Goal: Information Seeking & Learning: Stay updated

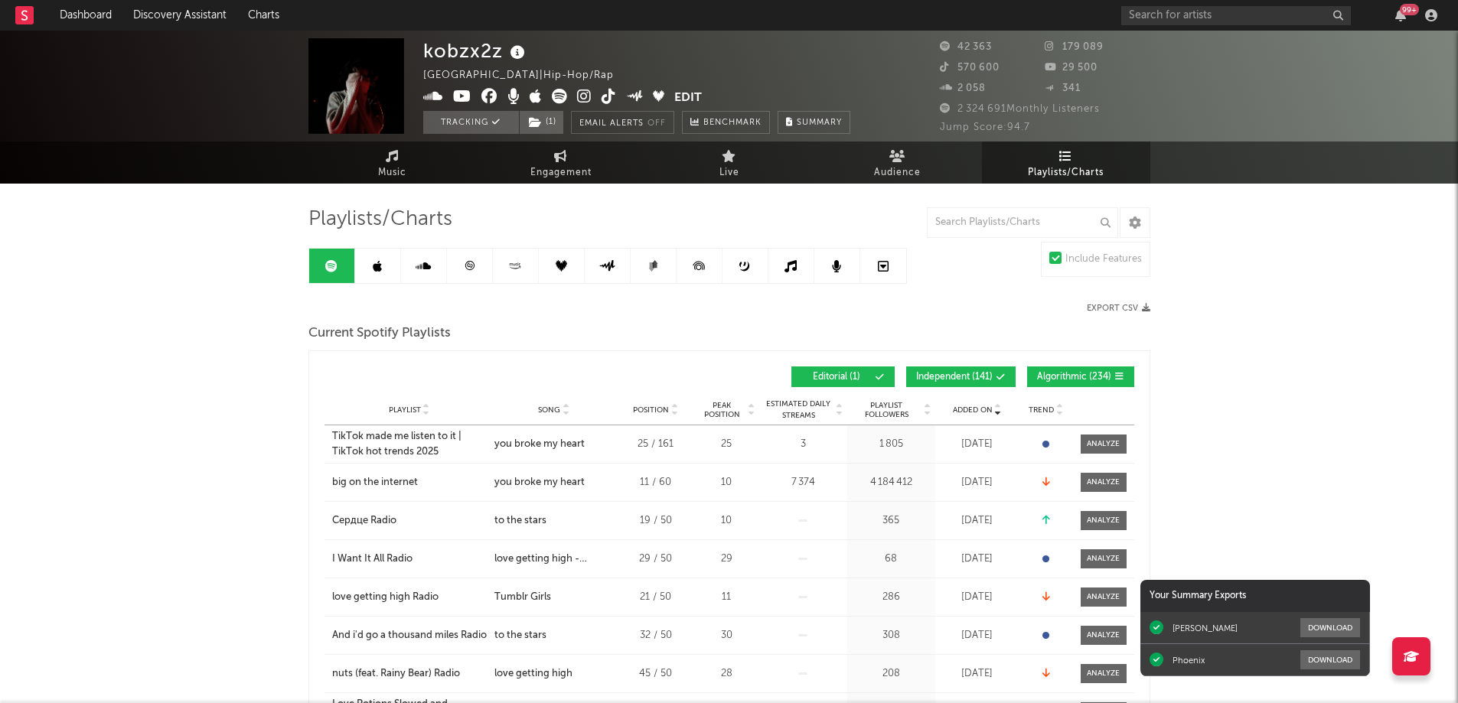
click at [1400, 9] on div "99 +" at bounding box center [1409, 9] width 19 height 11
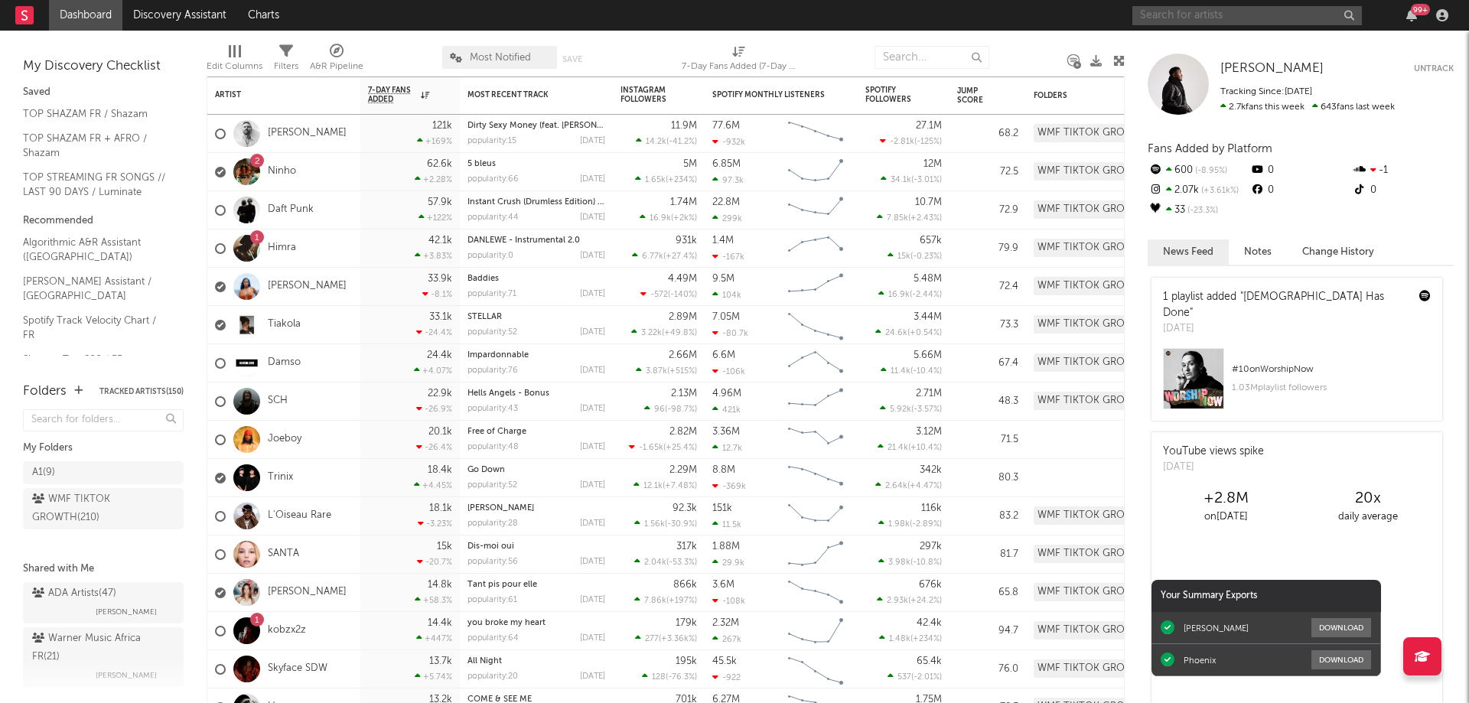
click at [1195, 7] on input "text" at bounding box center [1248, 15] width 230 height 19
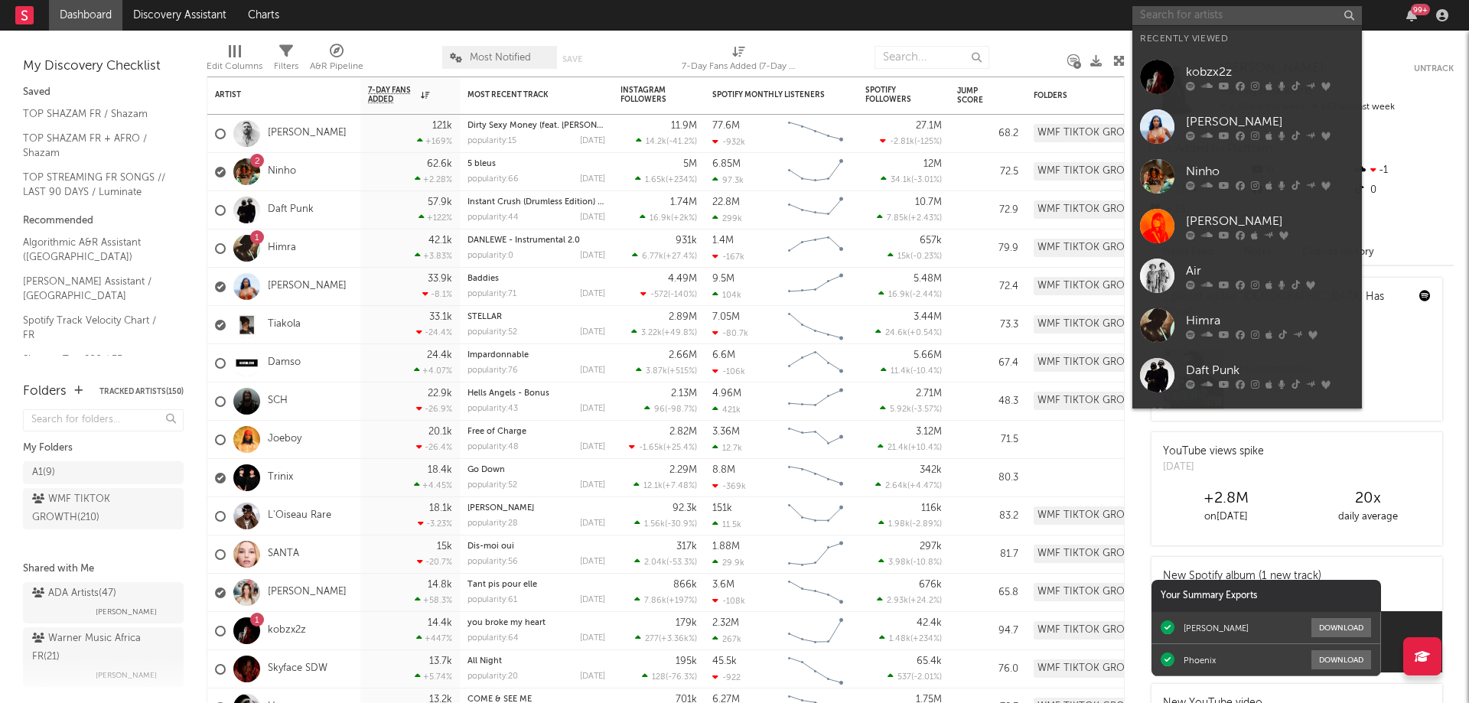
click at [1195, 7] on input "text" at bounding box center [1248, 15] width 230 height 19
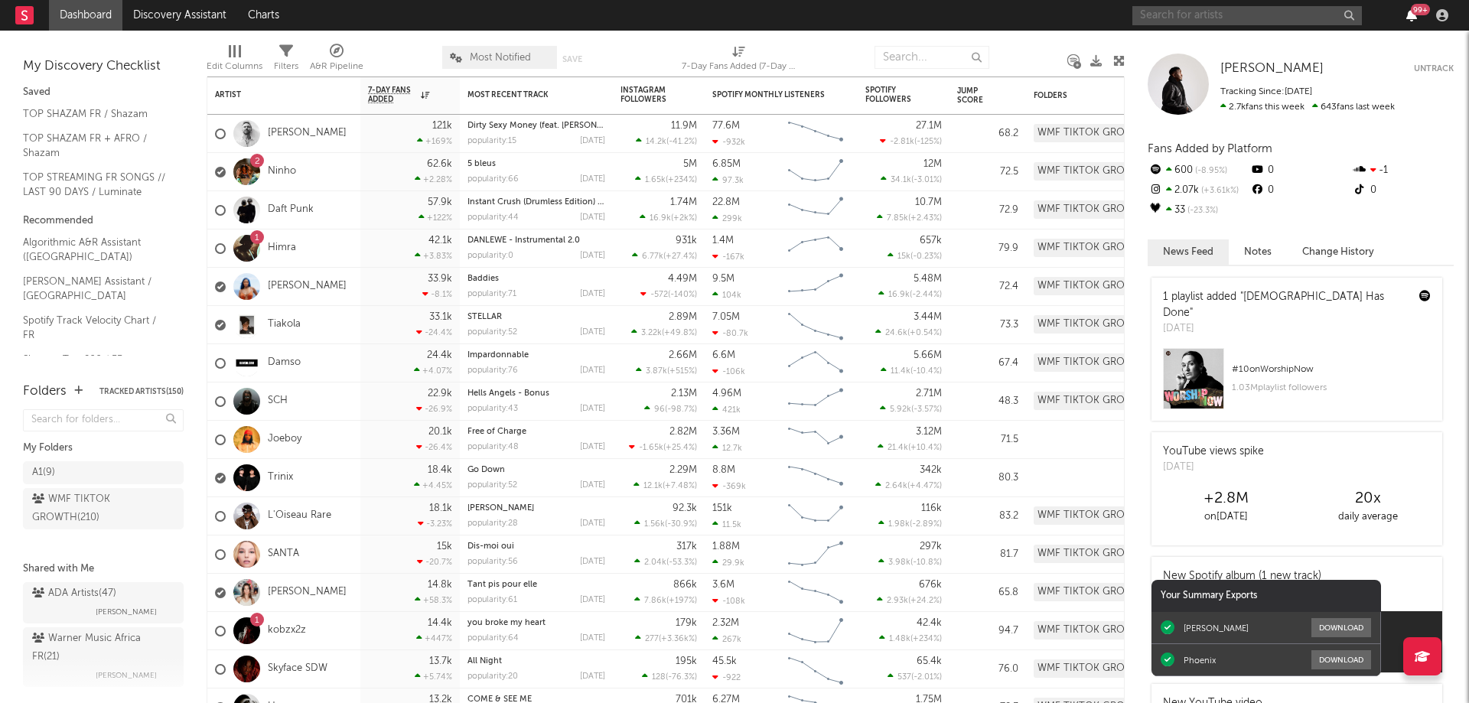
click at [1407, 14] on icon "button" at bounding box center [1412, 15] width 11 height 12
